Goal: Task Accomplishment & Management: Use online tool/utility

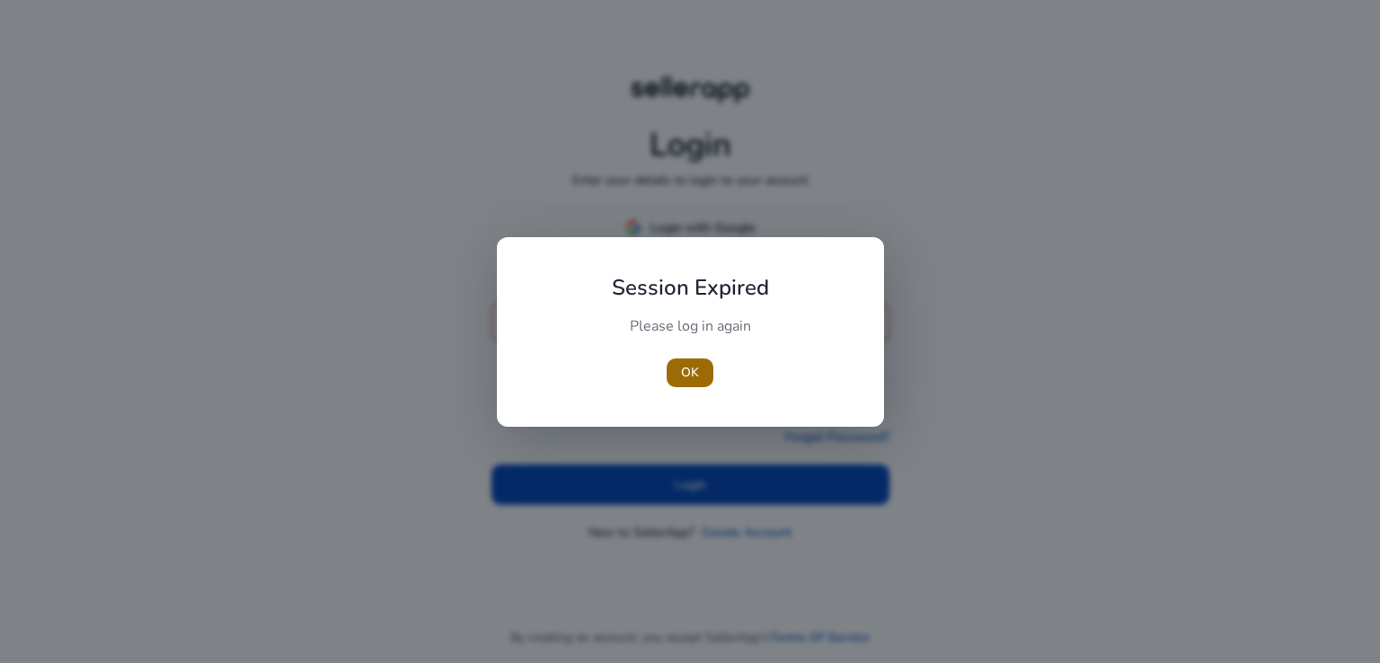
type input "**********"
click at [697, 367] on span "OK" at bounding box center [690, 372] width 18 height 19
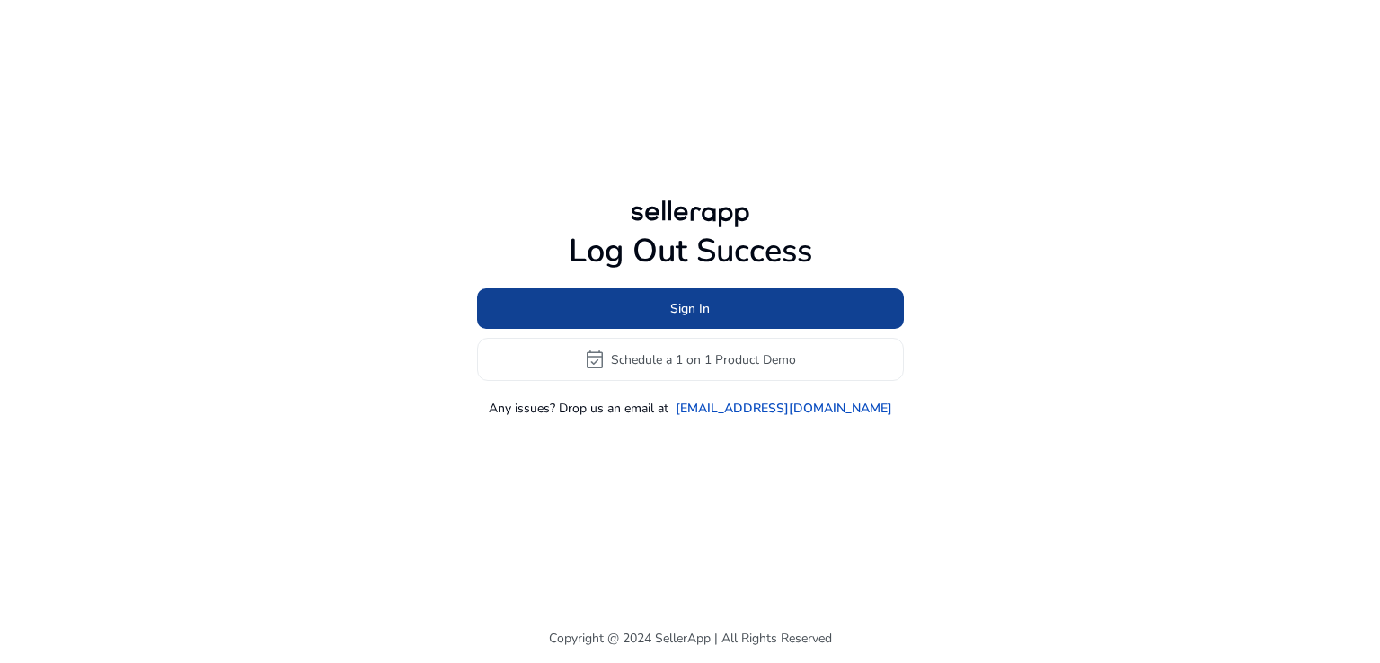
click at [689, 305] on span "Sign In" at bounding box center [690, 308] width 40 height 19
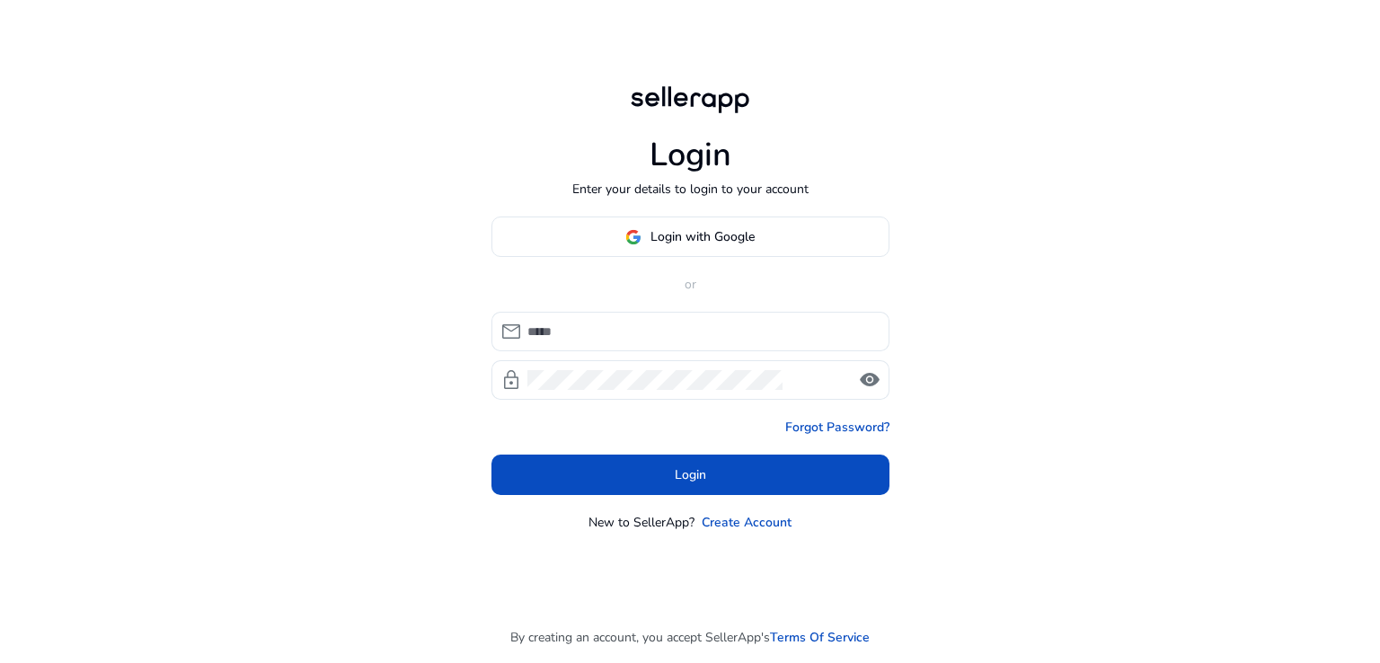
type input "**********"
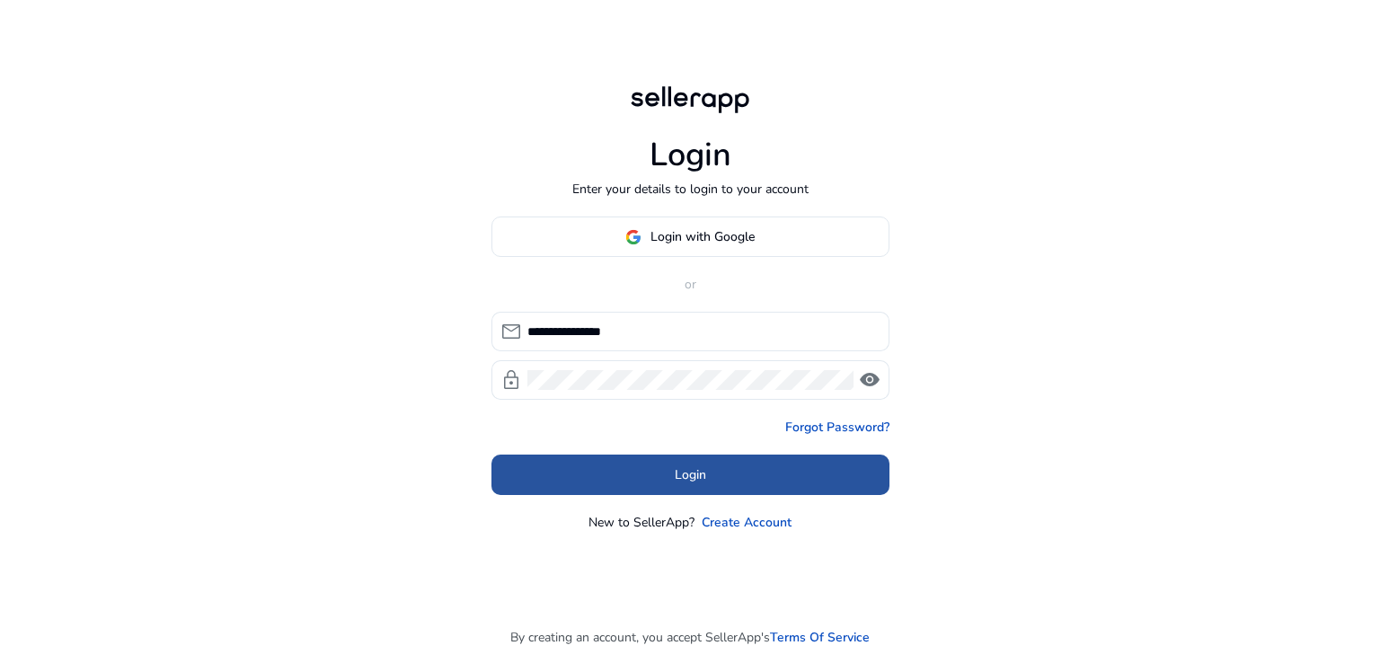
click at [715, 476] on span at bounding box center [690, 475] width 398 height 43
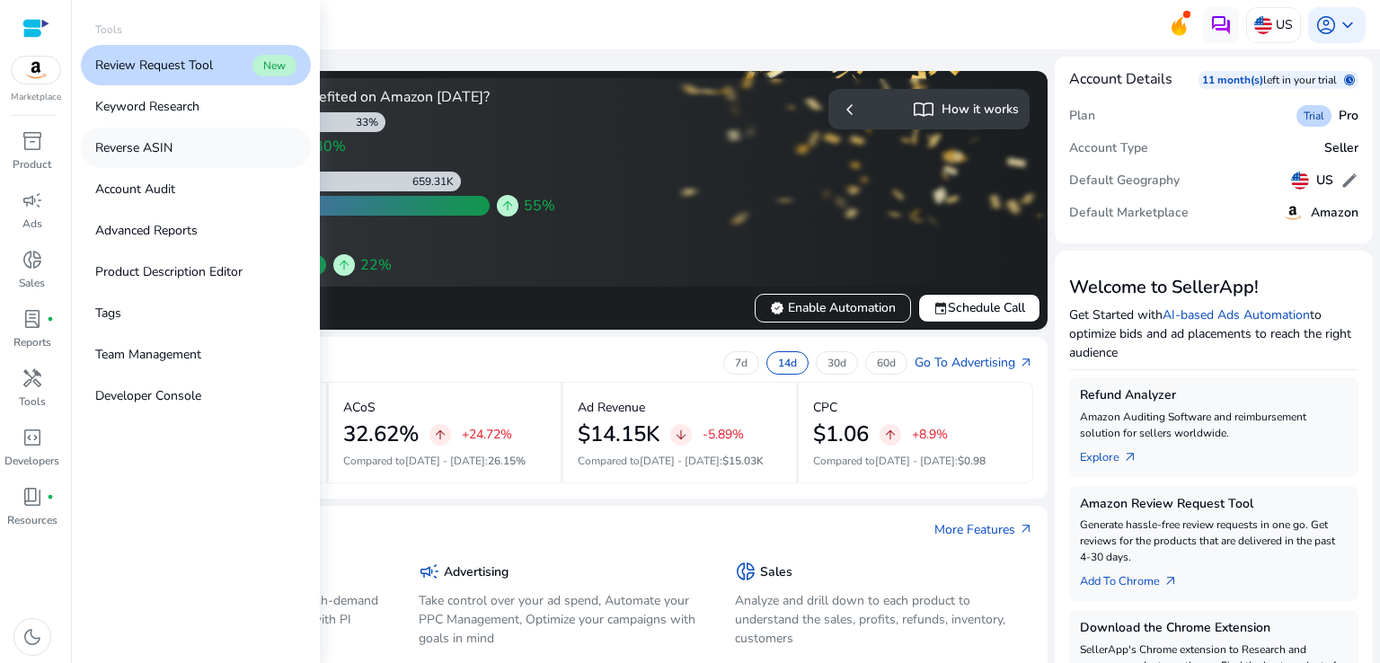
click at [168, 146] on p "Reverse ASIN" at bounding box center [133, 147] width 77 height 19
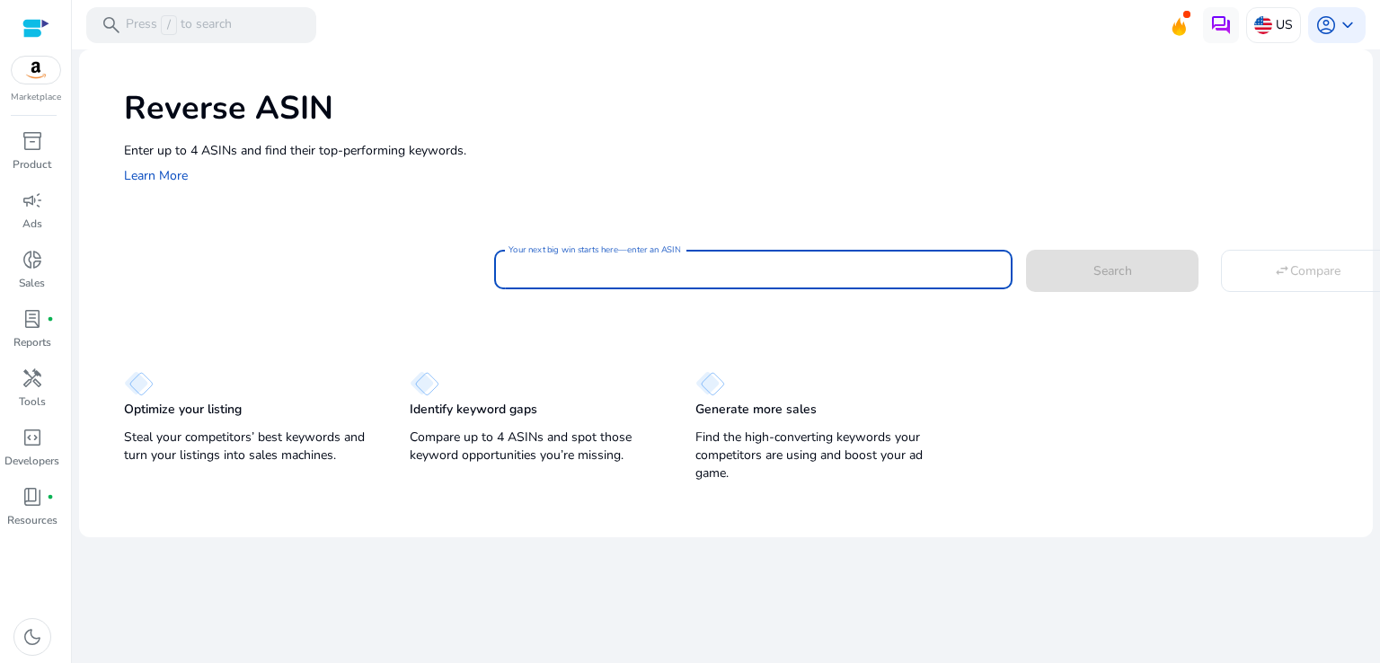
click at [661, 270] on input "Your next big win starts here—enter an ASIN" at bounding box center [754, 270] width 490 height 20
paste input "**********"
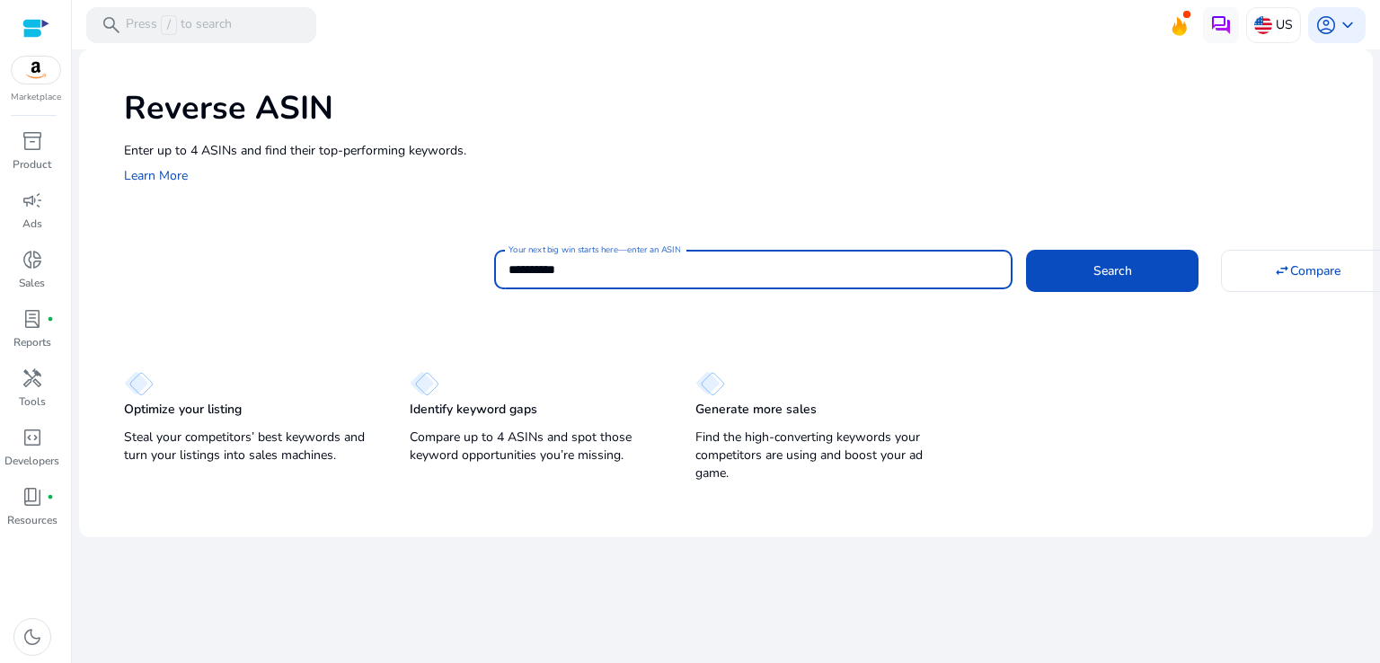
type input "**********"
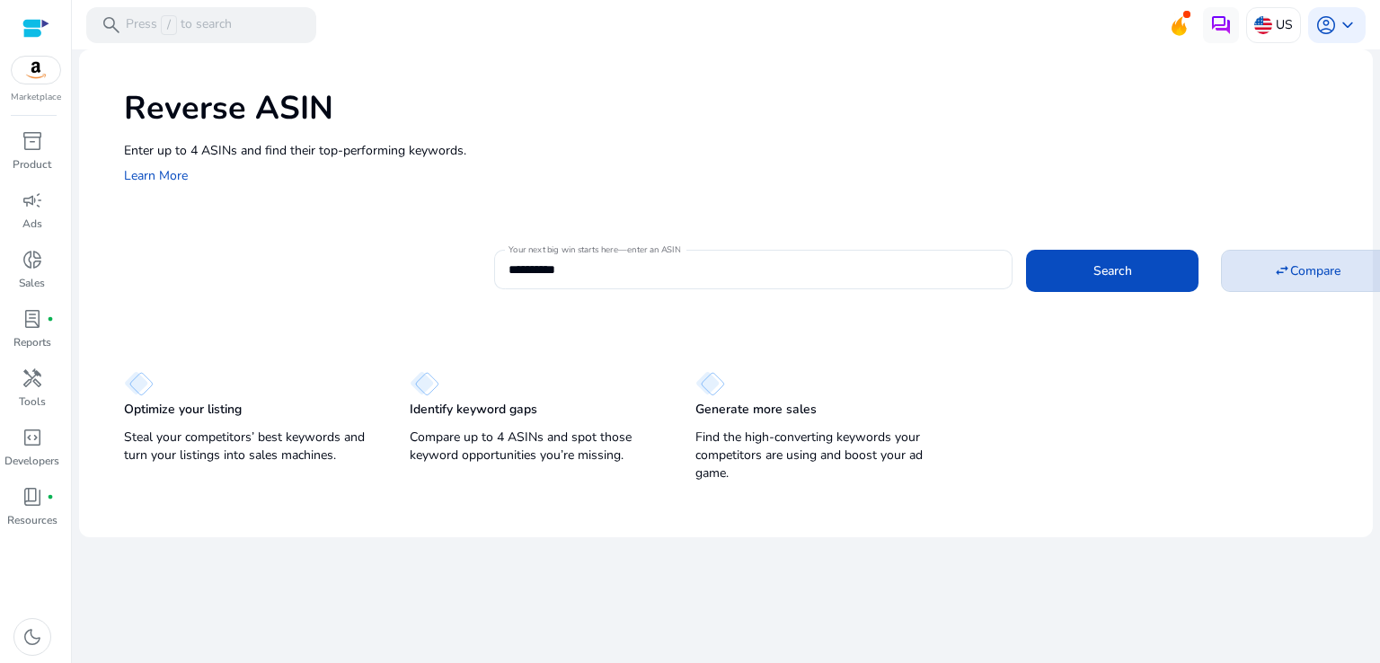
click at [1293, 270] on span "Compare" at bounding box center [1315, 270] width 50 height 19
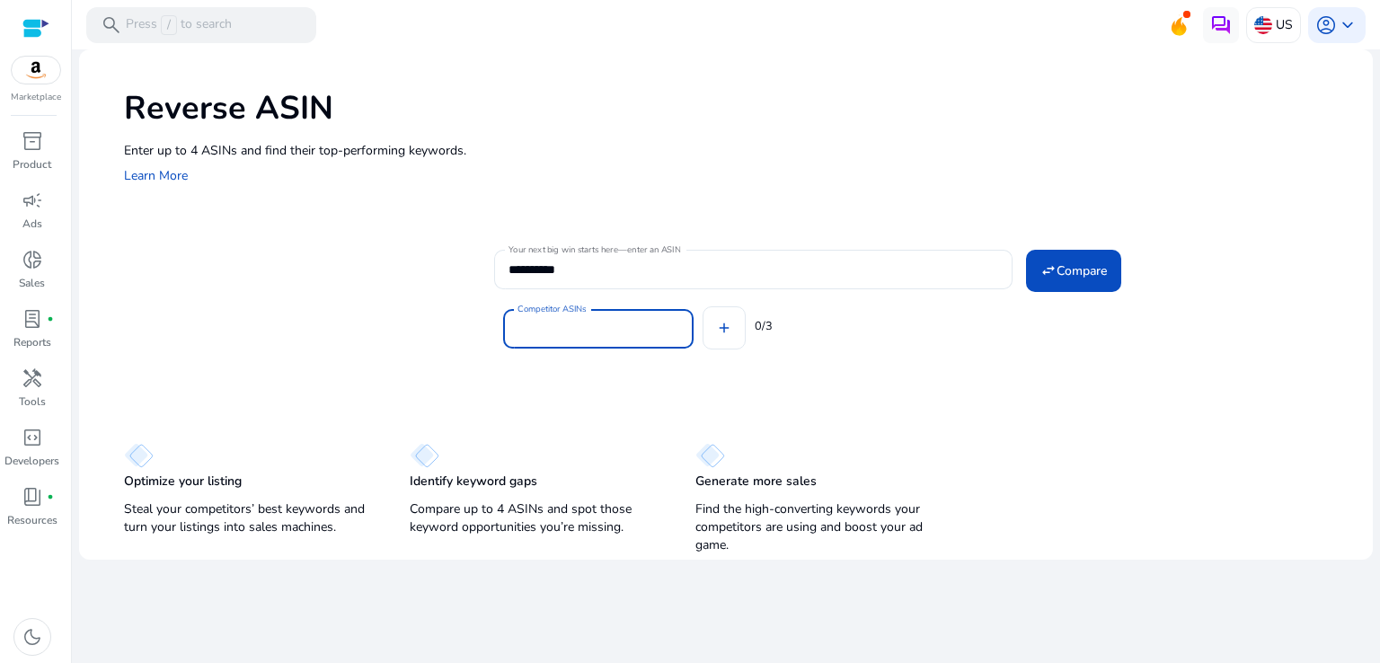
click at [594, 330] on input "Competitor ASINs" at bounding box center [599, 329] width 162 height 20
paste input "**********"
type input "**********"
click at [1159, 350] on div "B07ZG5J985 cancel Competitor ASINs add 1/3" at bounding box center [926, 325] width 864 height 72
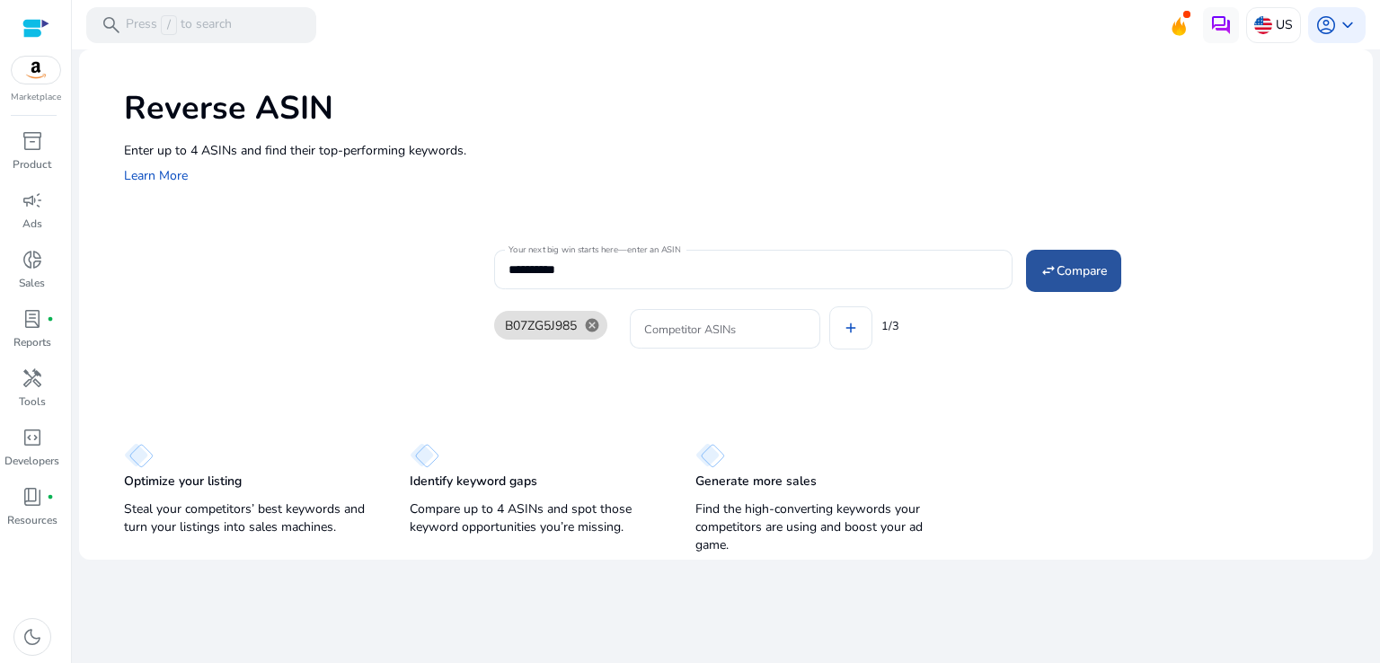
click at [1080, 265] on span "Compare" at bounding box center [1082, 270] width 50 height 19
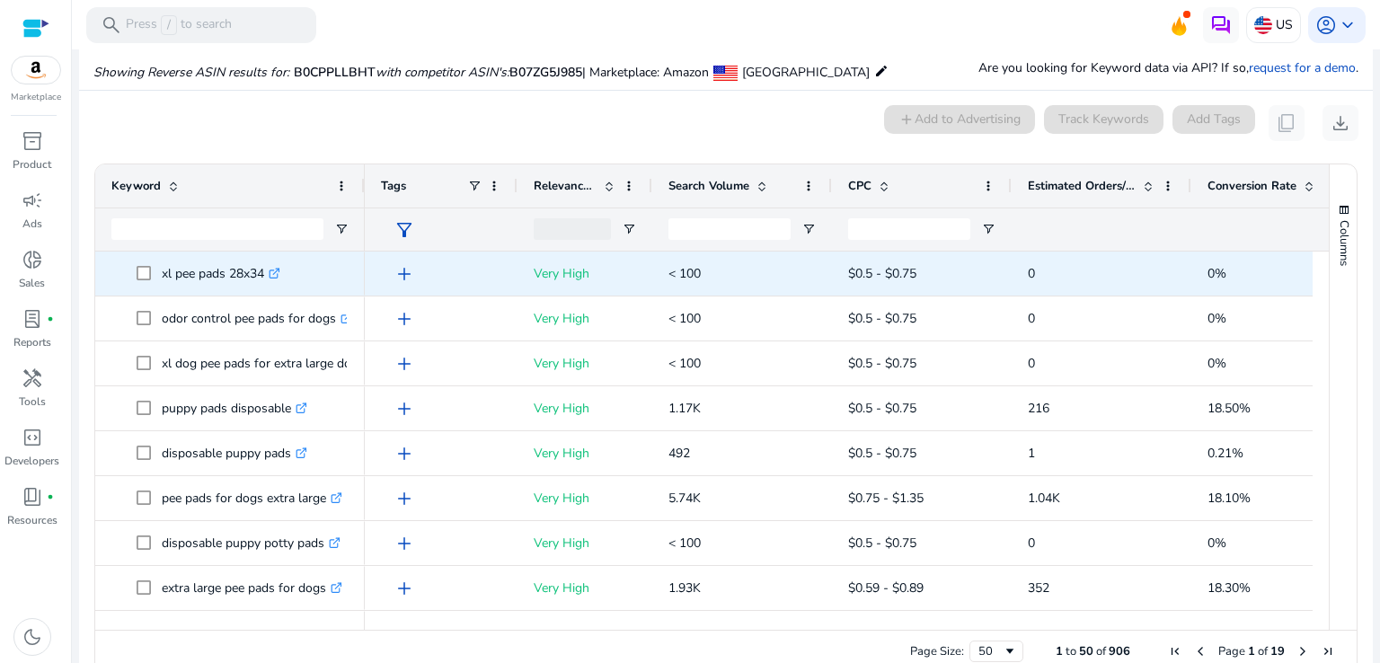
scroll to position [203, 0]
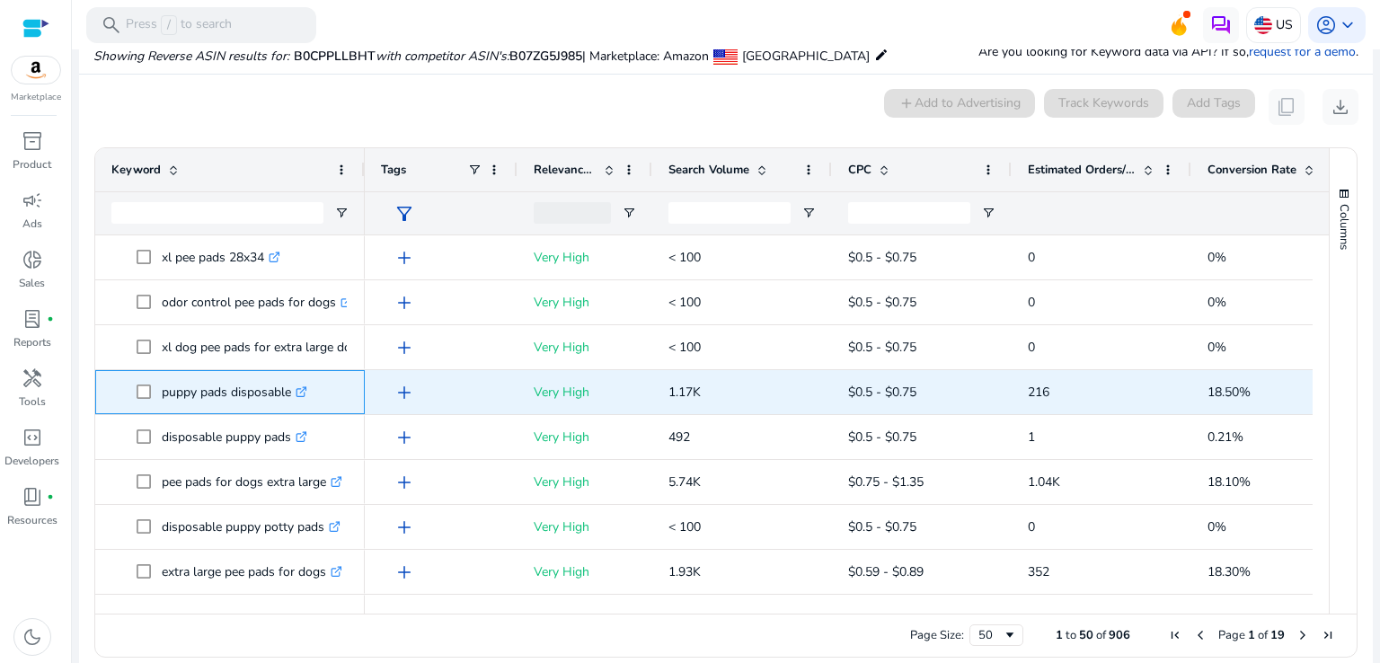
drag, startPoint x: 161, startPoint y: 394, endPoint x: 288, endPoint y: 394, distance: 127.6
click at [288, 394] on p "puppy pads disposable .st0{fill:#2c8af8}" at bounding box center [235, 392] width 146 height 37
copy p "puppy pads disposable"
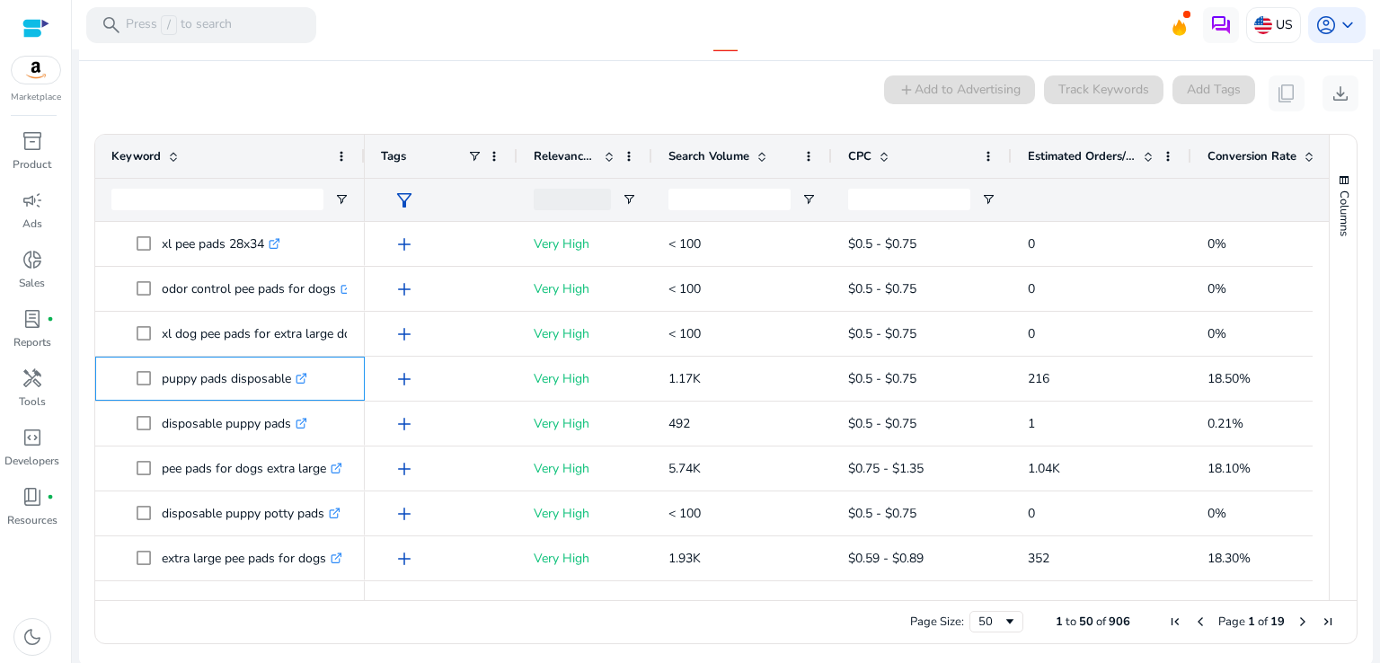
scroll to position [220, 0]
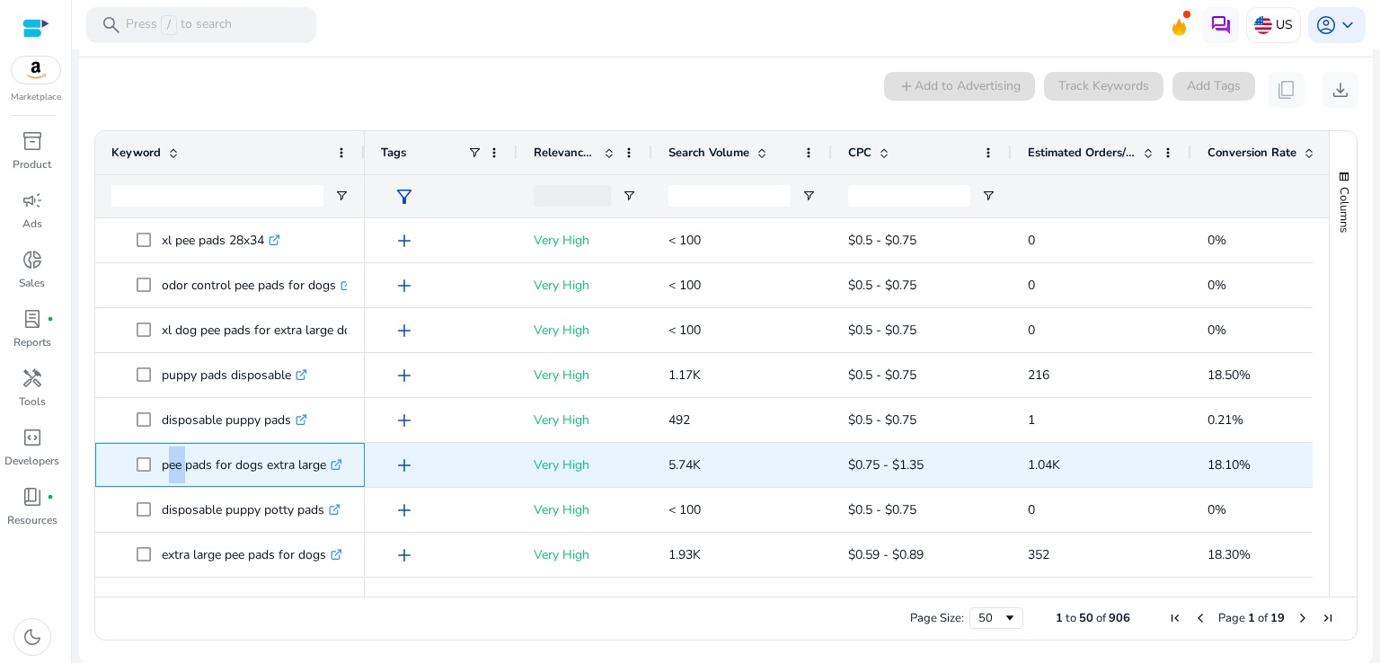
drag, startPoint x: 162, startPoint y: 465, endPoint x: 180, endPoint y: 471, distance: 19.0
click at [180, 471] on p "pee pads for dogs extra large .st0{fill:#2c8af8}" at bounding box center [252, 465] width 181 height 37
copy p "pee"
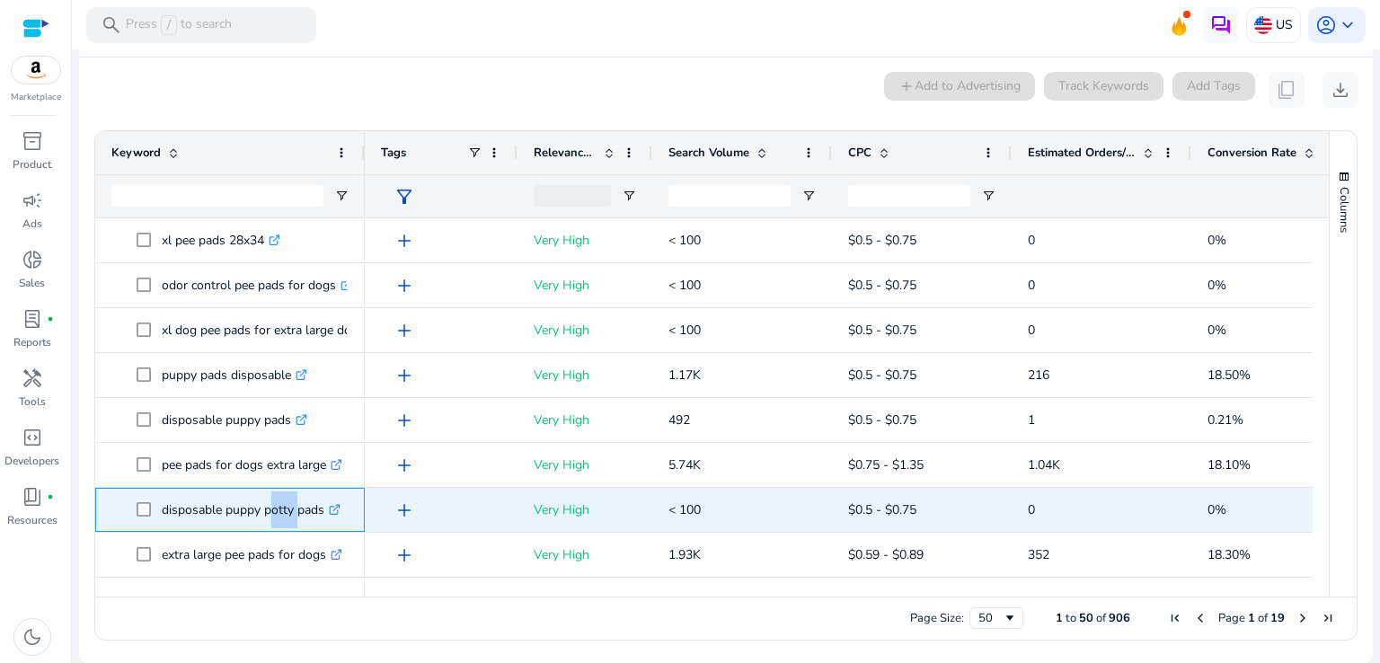
drag, startPoint x: 264, startPoint y: 509, endPoint x: 291, endPoint y: 509, distance: 27.0
click at [291, 509] on p "disposable puppy potty pads .st0{fill:#2c8af8}" at bounding box center [251, 509] width 179 height 37
copy p "potty"
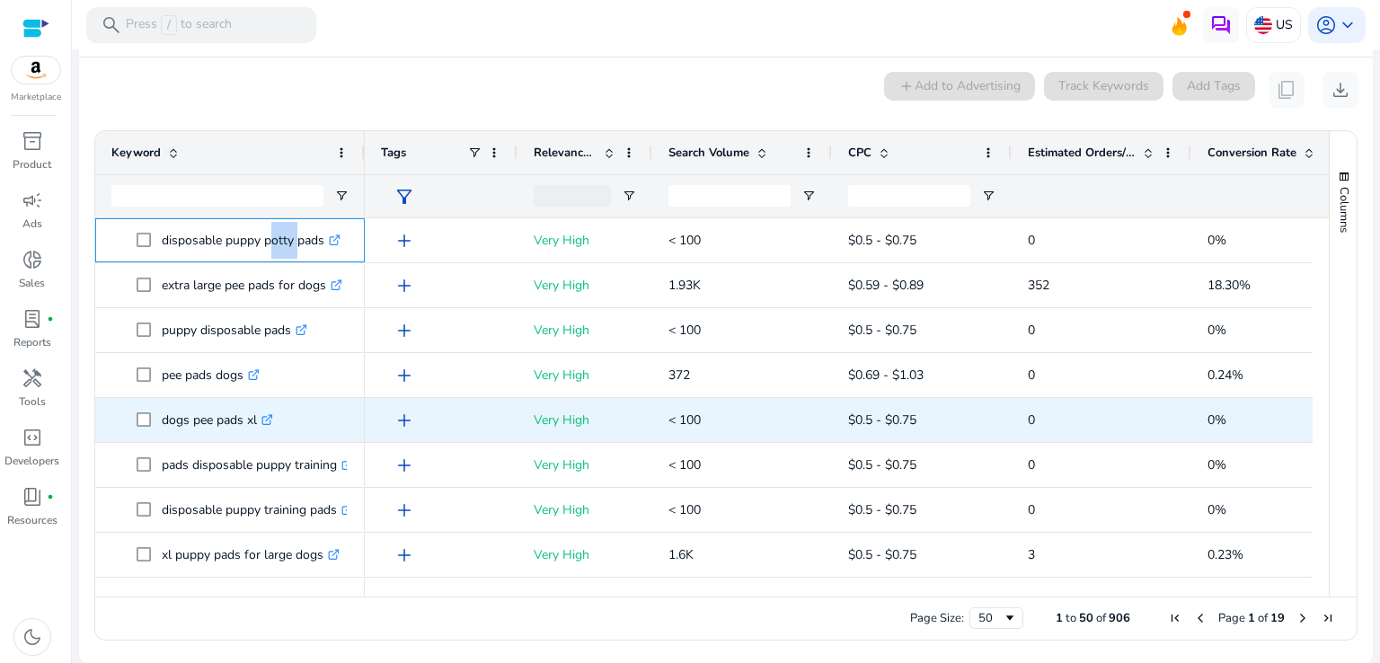
scroll to position [359, 0]
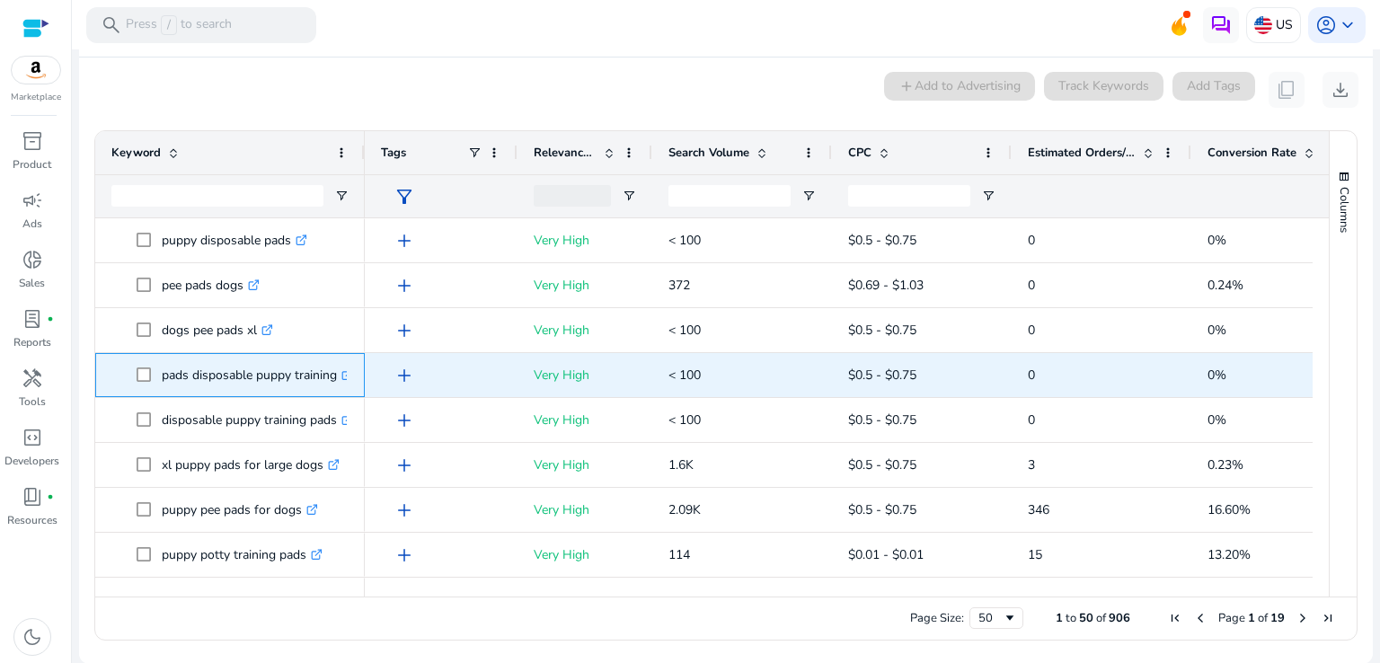
drag, startPoint x: 295, startPoint y: 375, endPoint x: 334, endPoint y: 376, distance: 39.5
click at [334, 376] on p "pads disposable puppy training .st0{fill:#2c8af8}" at bounding box center [257, 375] width 191 height 37
copy p "training"
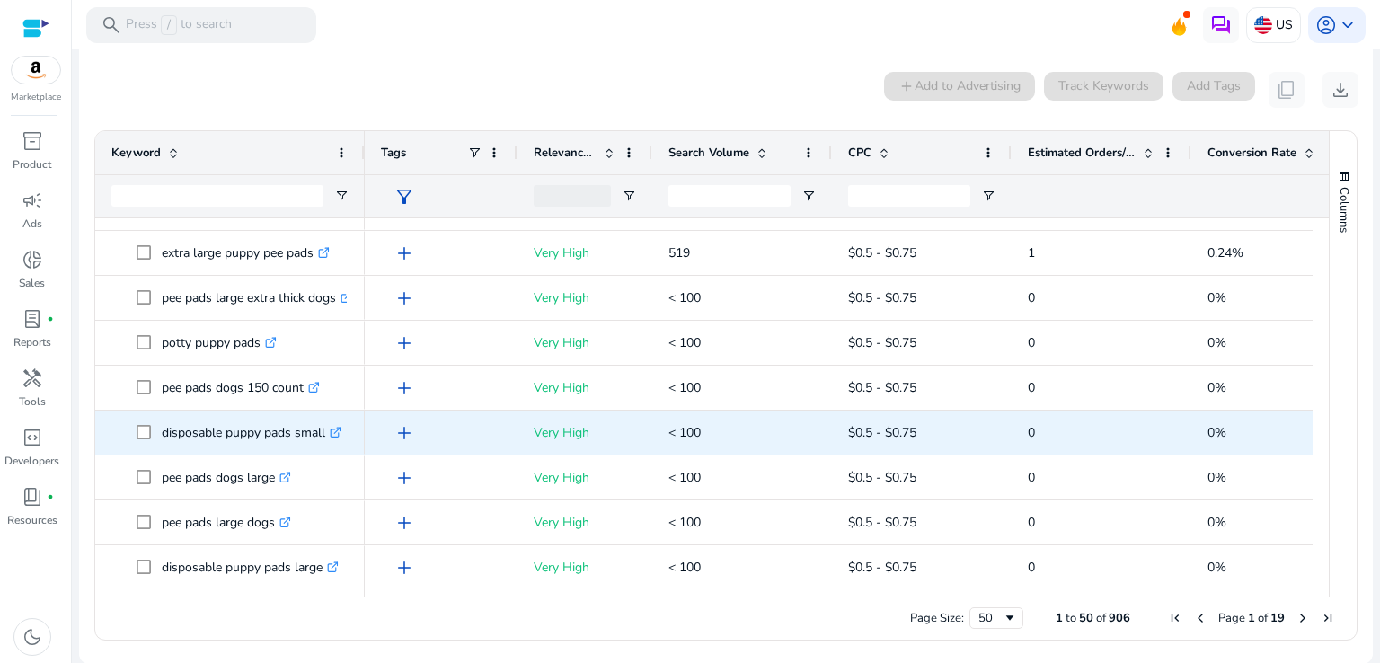
scroll to position [0, 0]
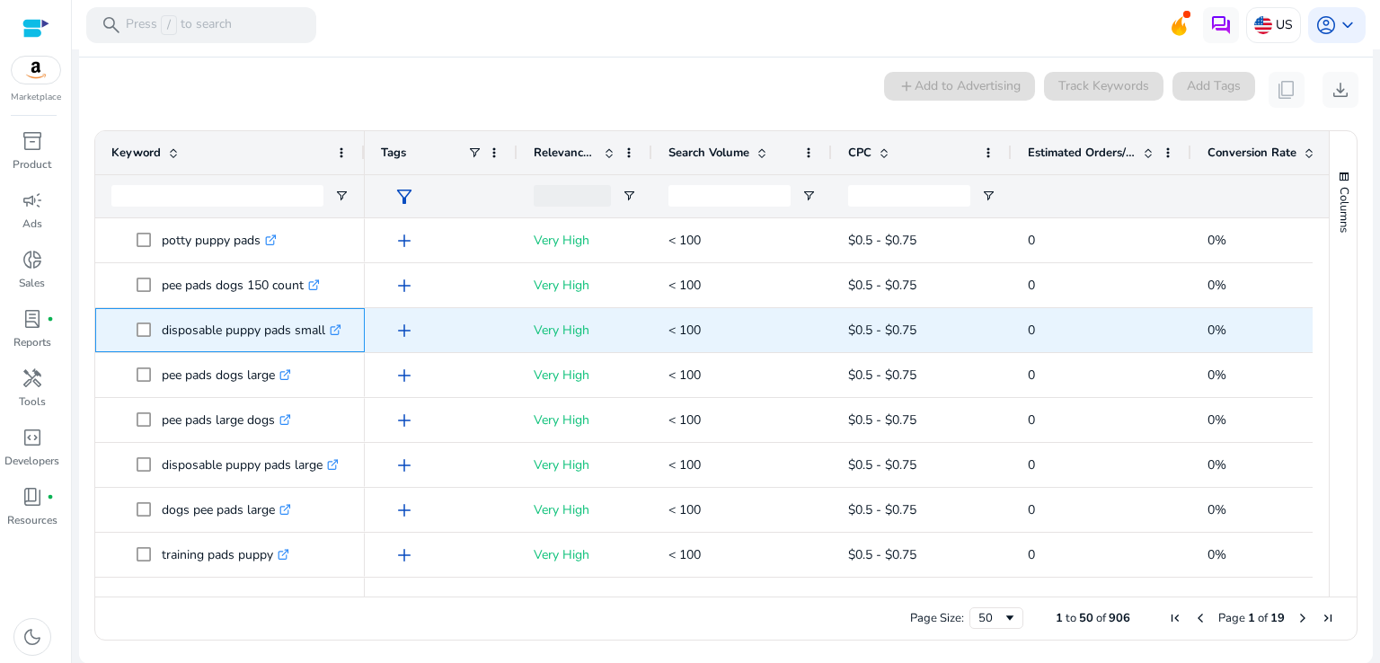
copy p "small"
drag, startPoint x: 295, startPoint y: 332, endPoint x: 323, endPoint y: 334, distance: 28.9
click at [323, 334] on p "disposable puppy pads small .st0{fill:#2c8af8}" at bounding box center [252, 330] width 180 height 37
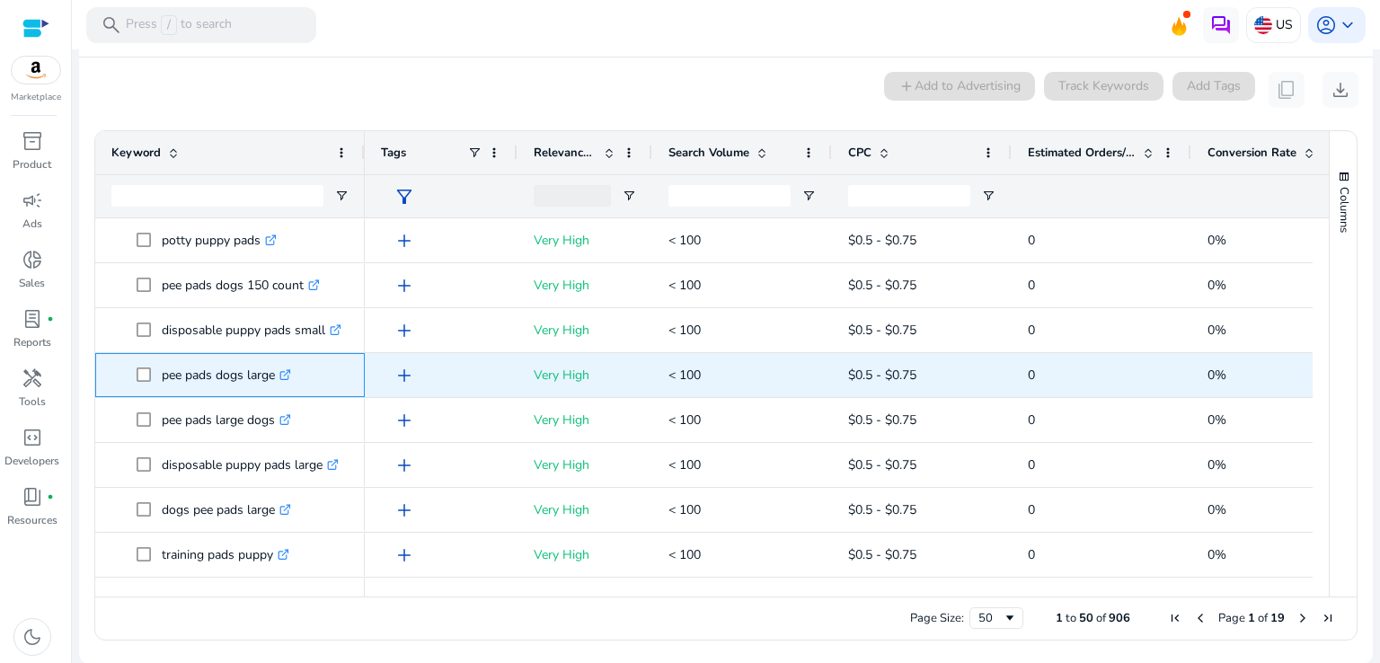
drag, startPoint x: 245, startPoint y: 376, endPoint x: 277, endPoint y: 375, distance: 31.5
click at [277, 375] on p "pee pads dogs large .st0{fill:#2c8af8}" at bounding box center [226, 375] width 129 height 37
copy p "large"
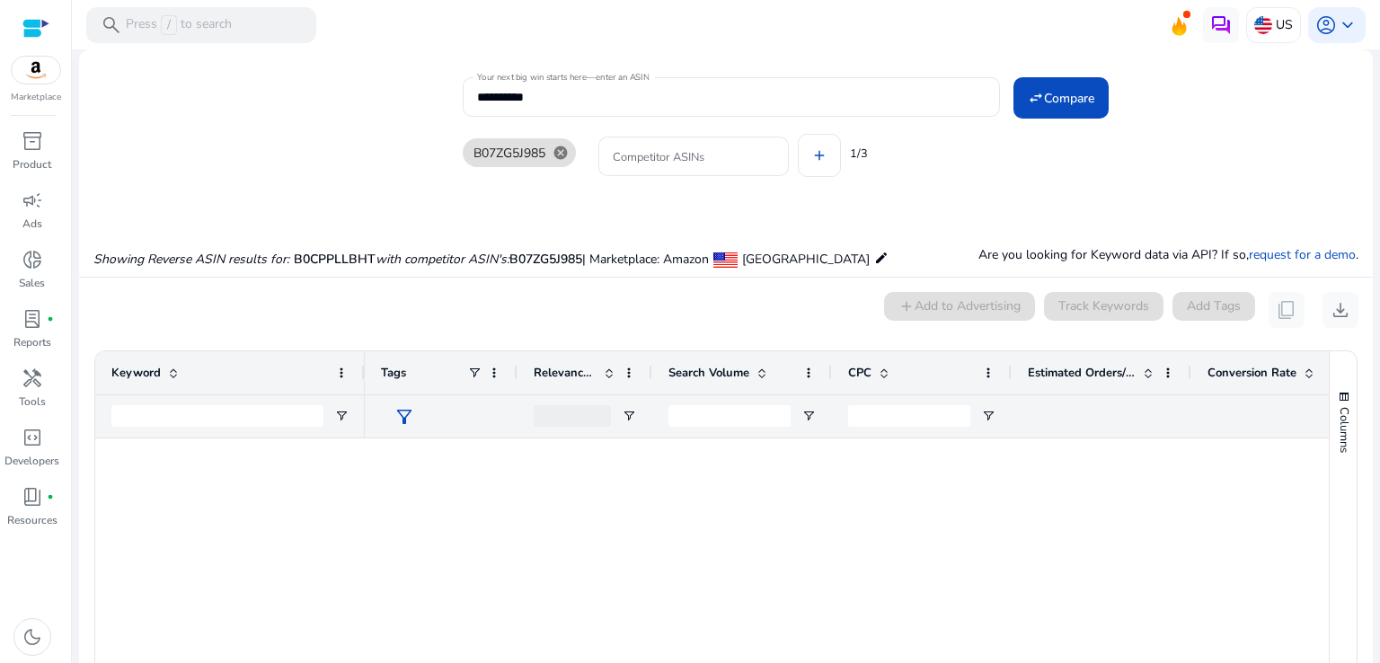
scroll to position [1707, 0]
